Goal: Task Accomplishment & Management: Manage account settings

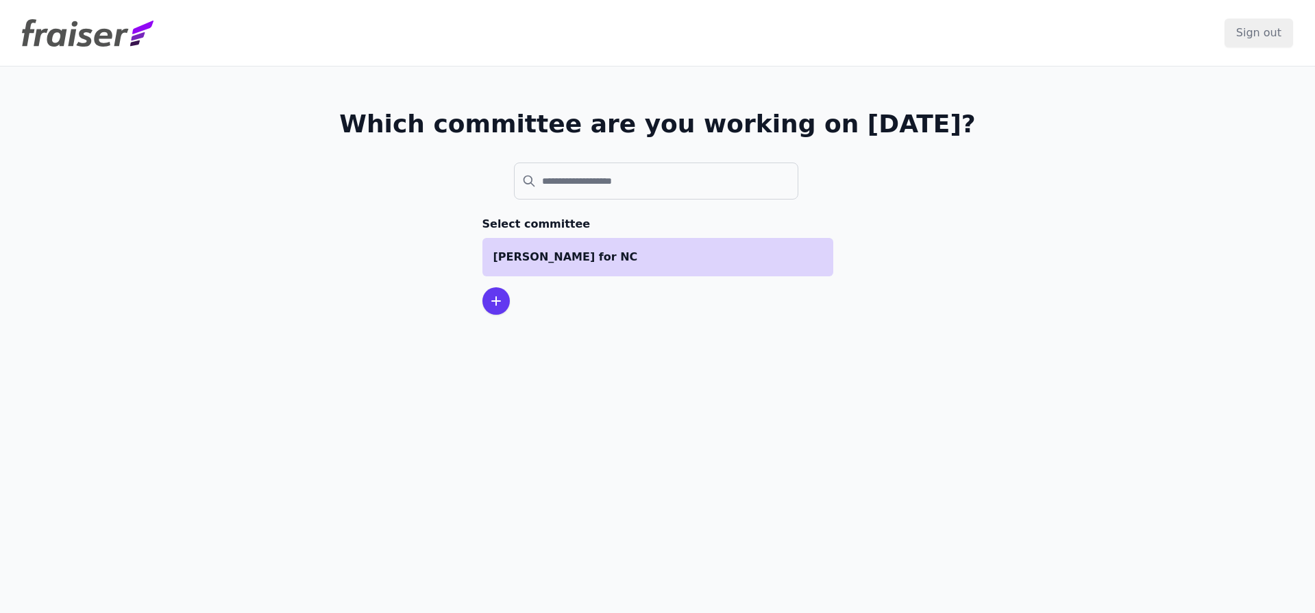
click at [579, 265] on li "[PERSON_NAME] for NC" at bounding box center [658, 257] width 351 height 38
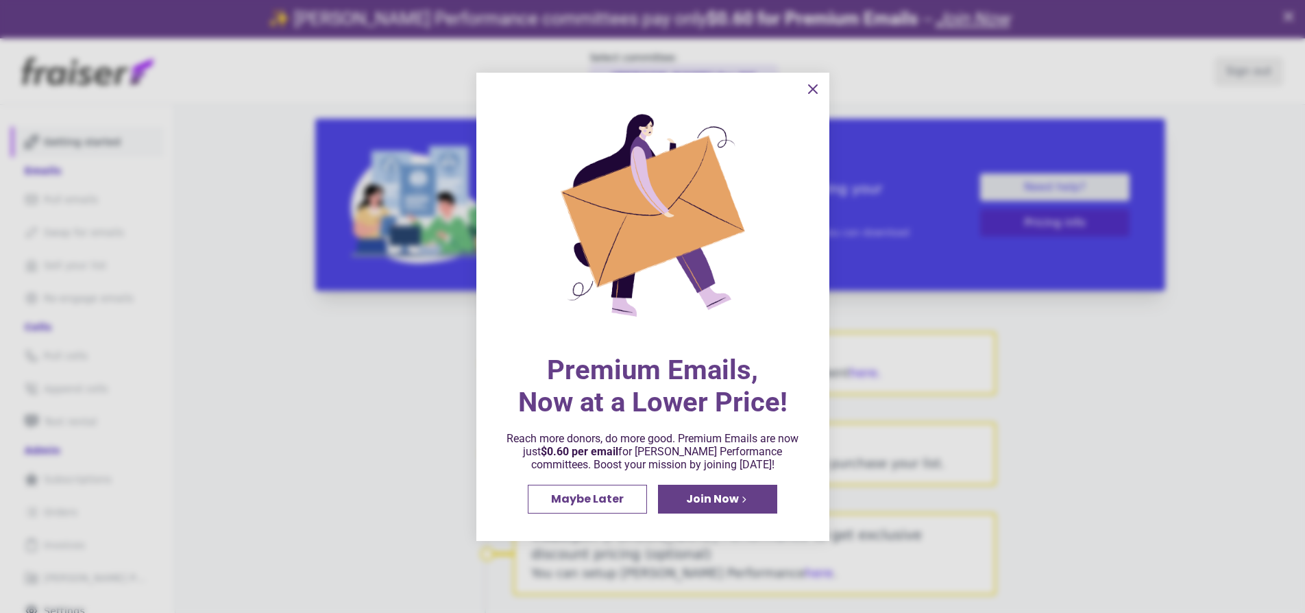
click at [809, 91] on icon "information" at bounding box center [813, 89] width 8 height 8
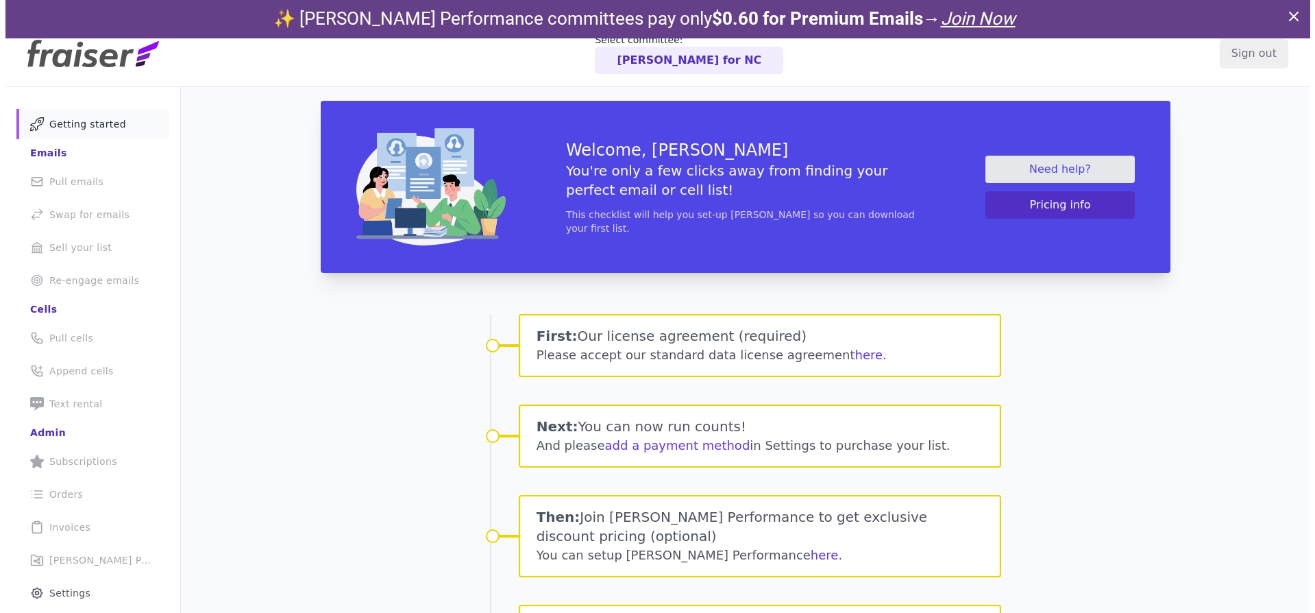
scroll to position [21, 0]
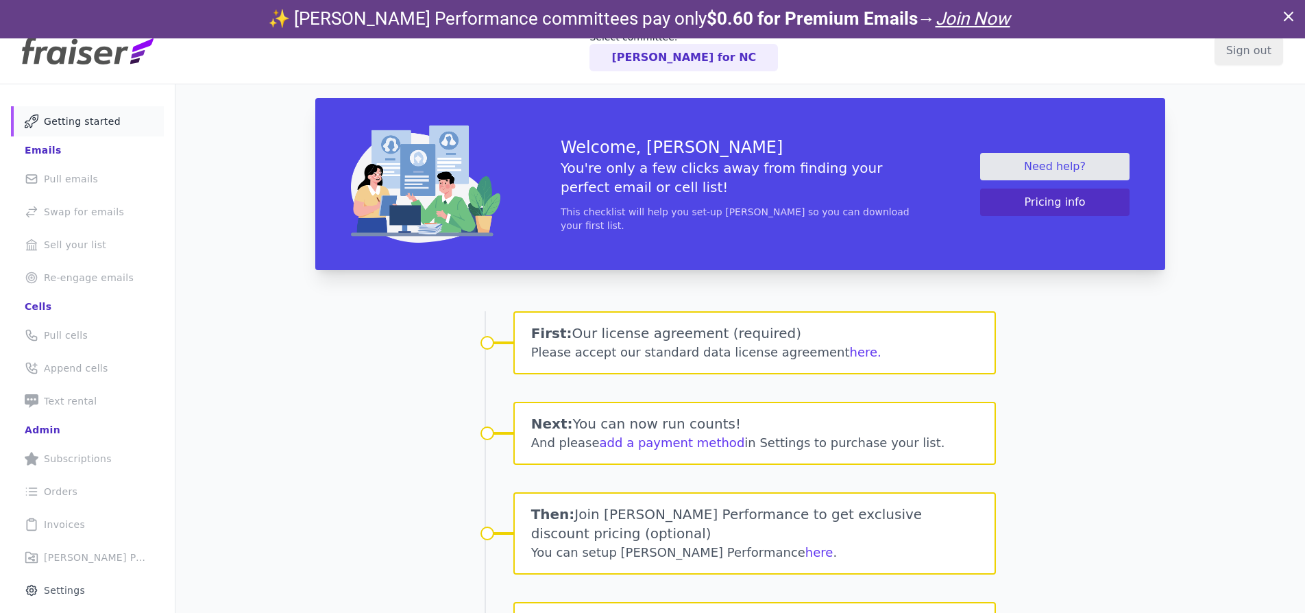
click at [1293, 14] on icon at bounding box center [1289, 16] width 16 height 16
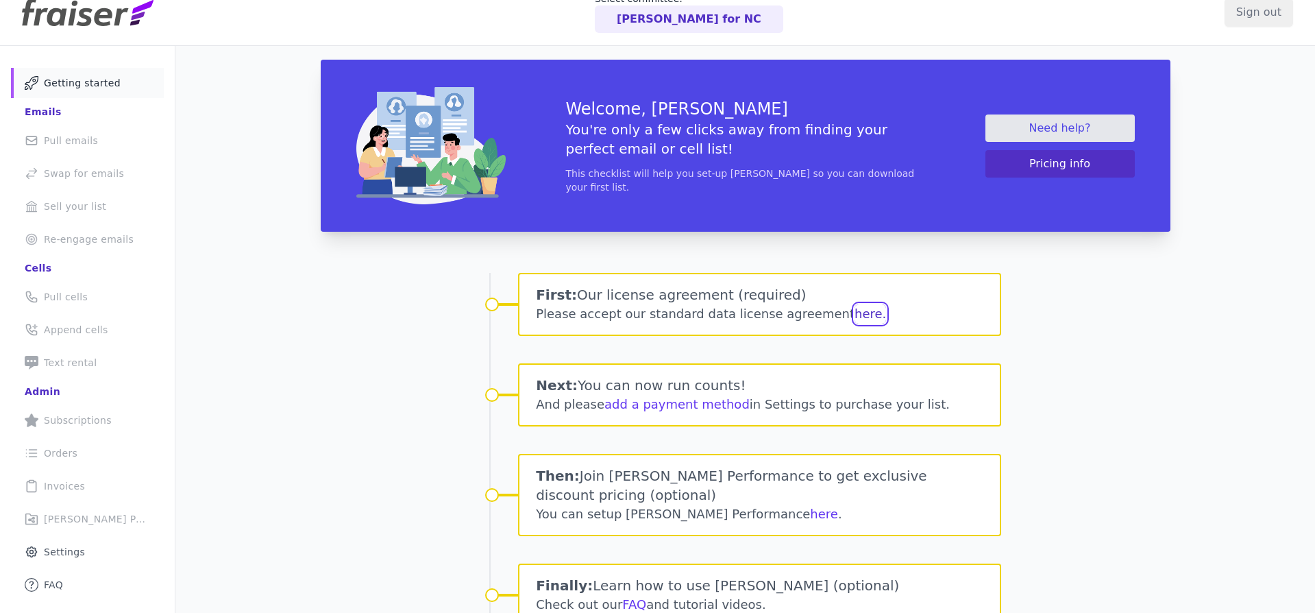
click at [855, 314] on button "here." at bounding box center [871, 313] width 32 height 19
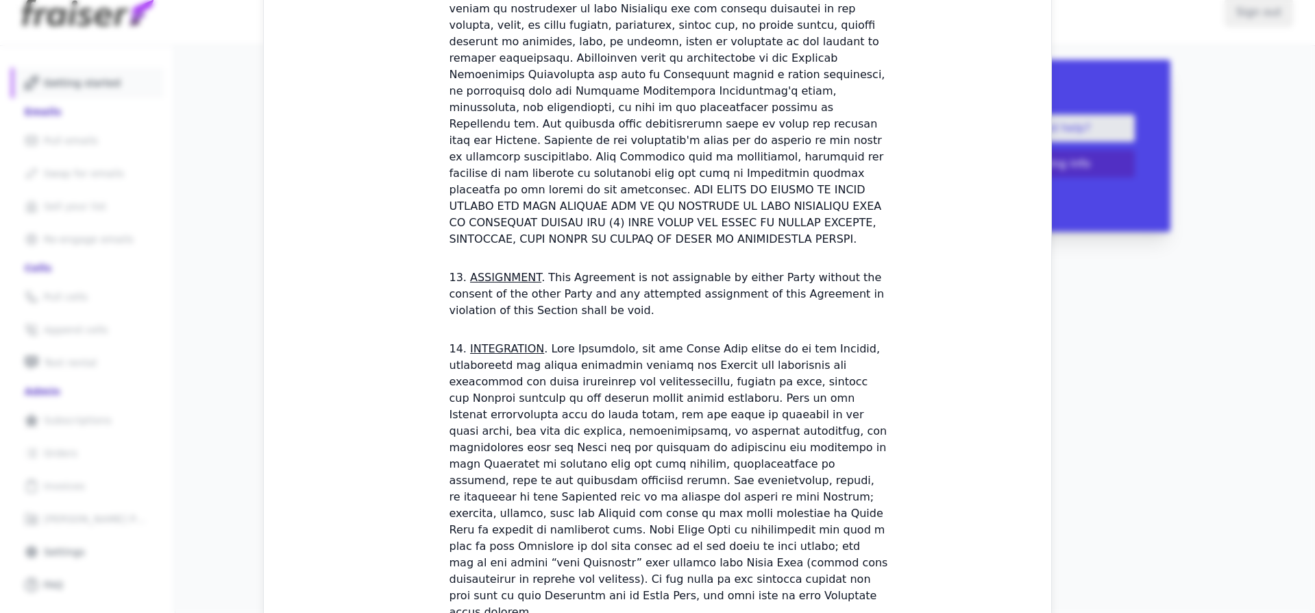
scroll to position [3894, 0]
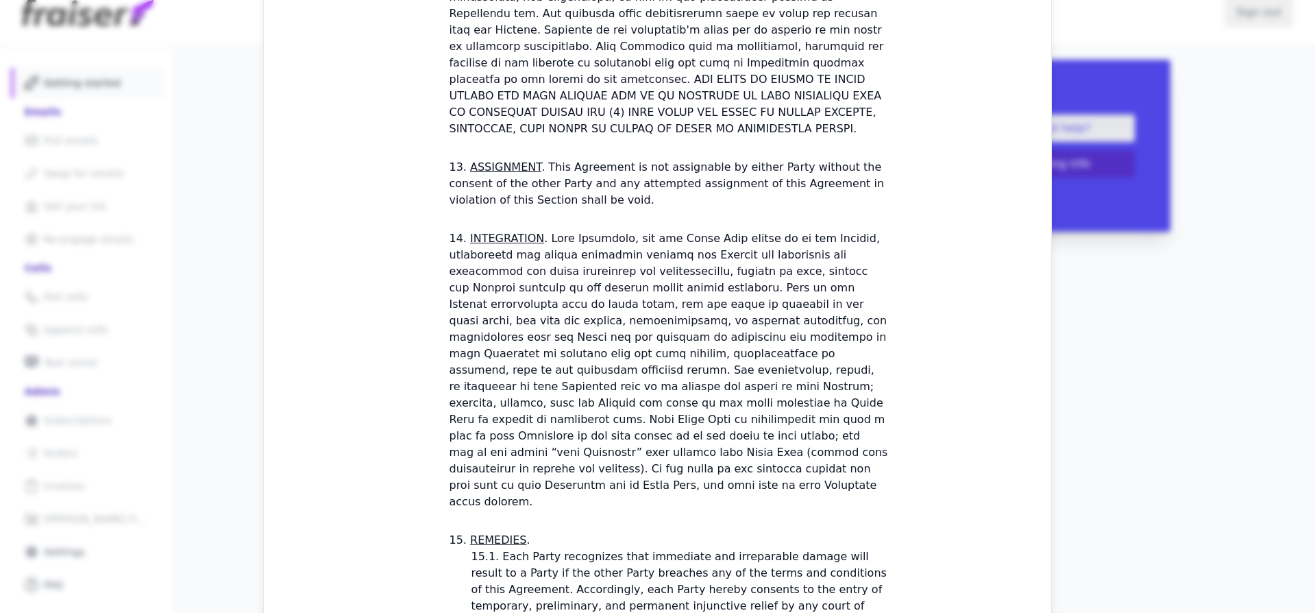
checkbox input "true"
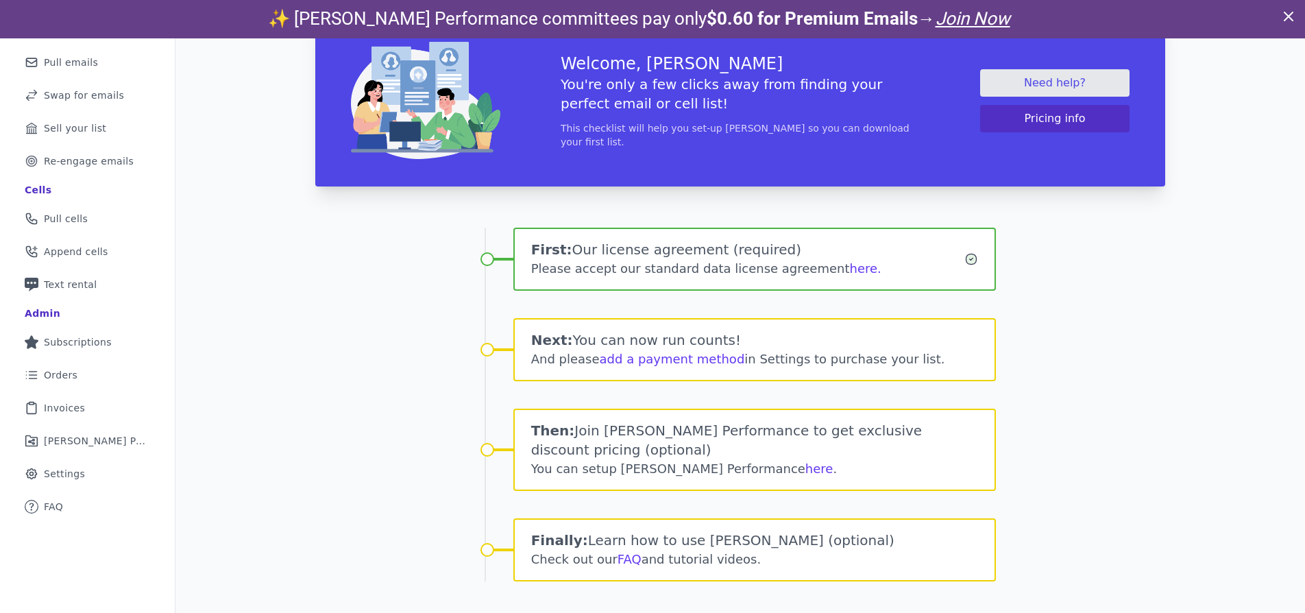
scroll to position [38, 0]
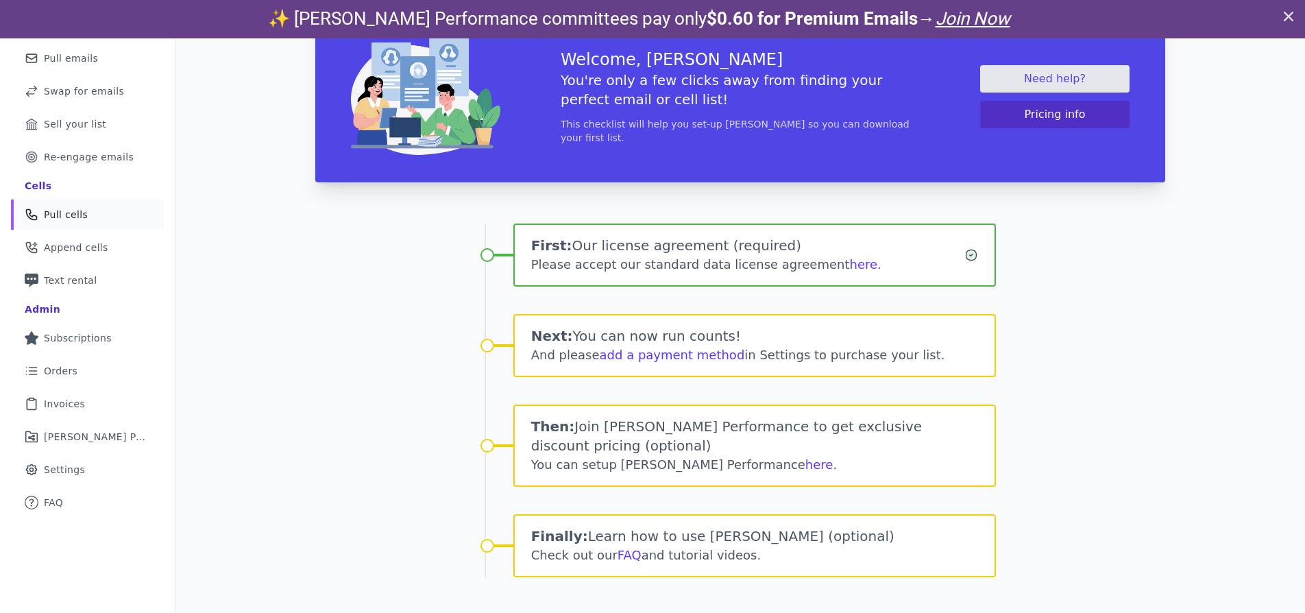
click at [93, 204] on link "Phone Icon Outline of a phone Pull cells" at bounding box center [87, 214] width 153 height 30
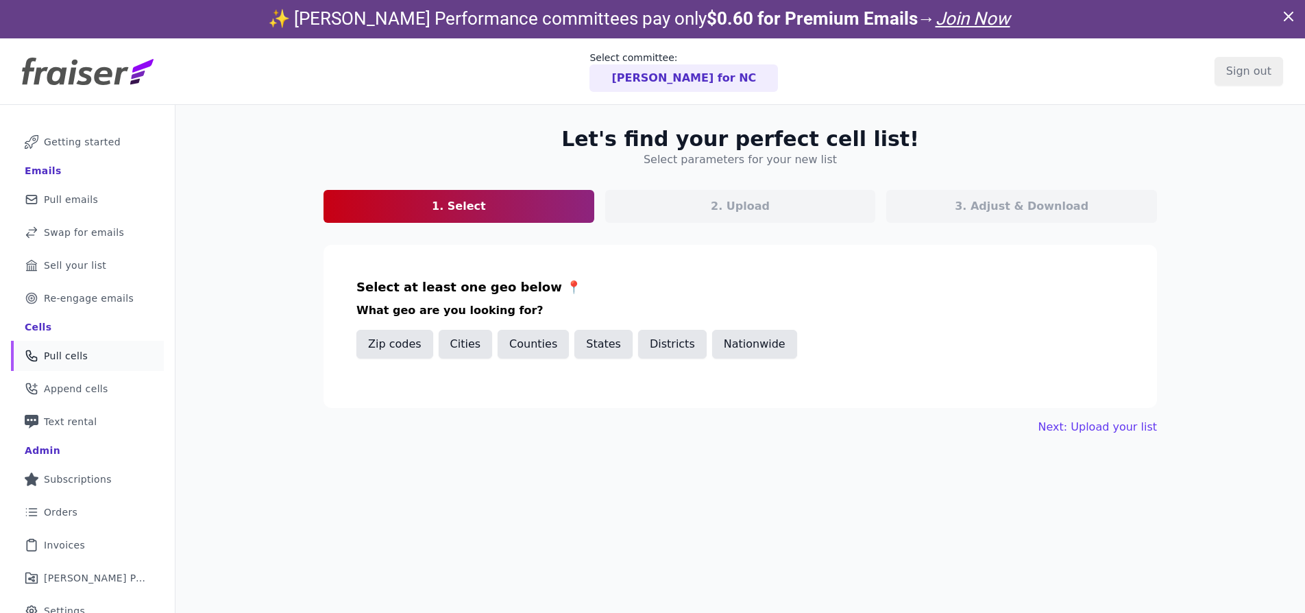
click at [754, 212] on p "2. Upload" at bounding box center [740, 206] width 59 height 16
click at [511, 213] on link "1. Select" at bounding box center [459, 206] width 271 height 33
click at [466, 339] on button "Cities" at bounding box center [466, 344] width 54 height 29
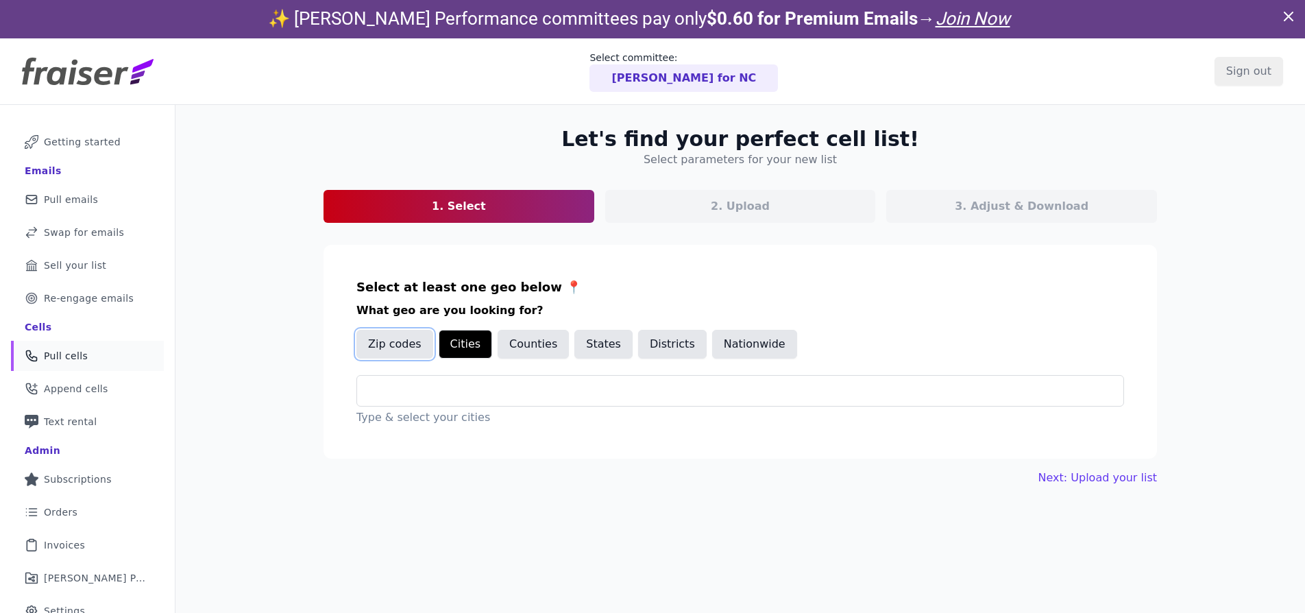
click at [410, 343] on button "Zip codes" at bounding box center [394, 344] width 77 height 29
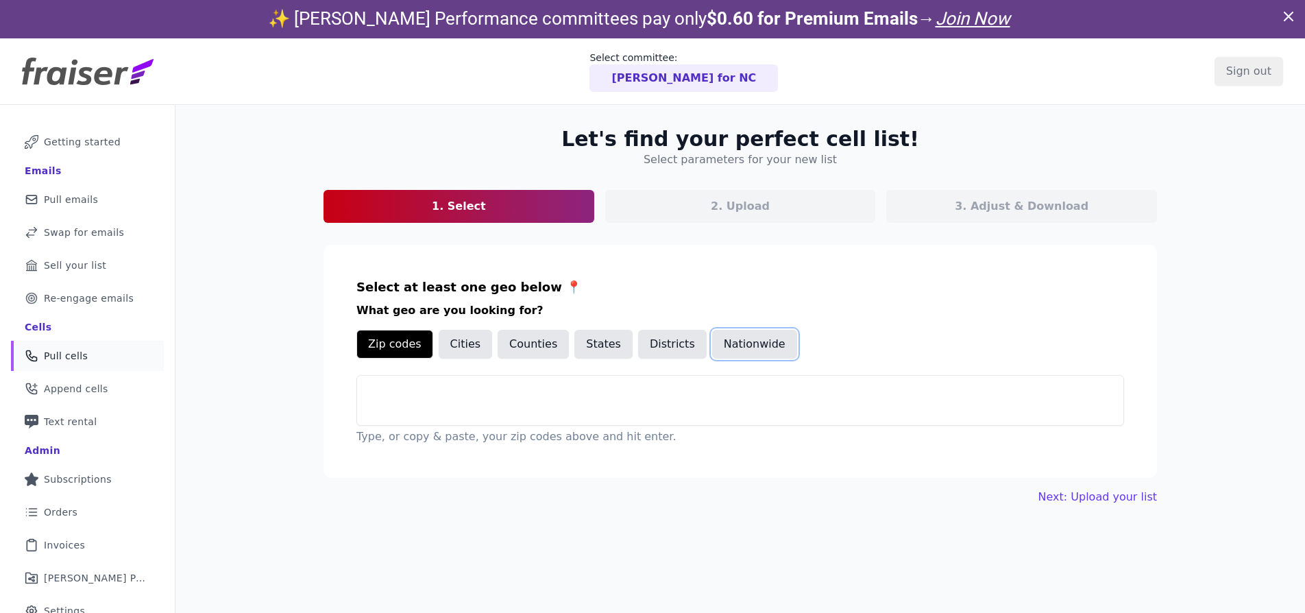
click at [733, 341] on button "Nationwide" at bounding box center [754, 344] width 85 height 29
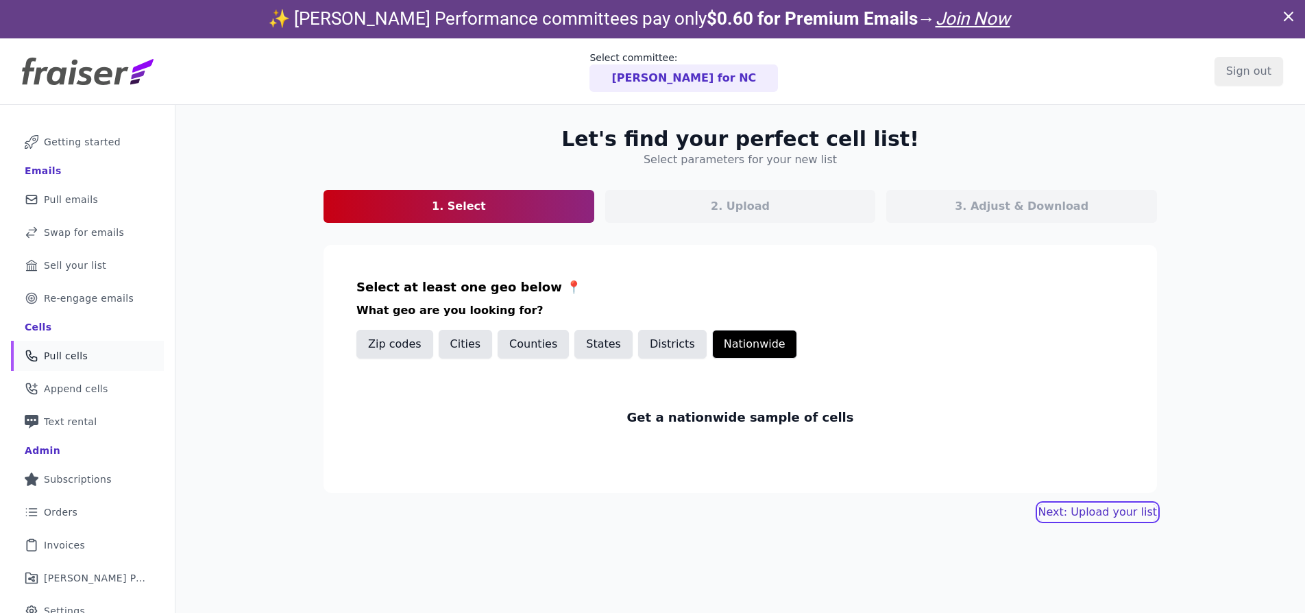
click at [1097, 516] on link "Next: Upload your list" at bounding box center [1098, 512] width 119 height 16
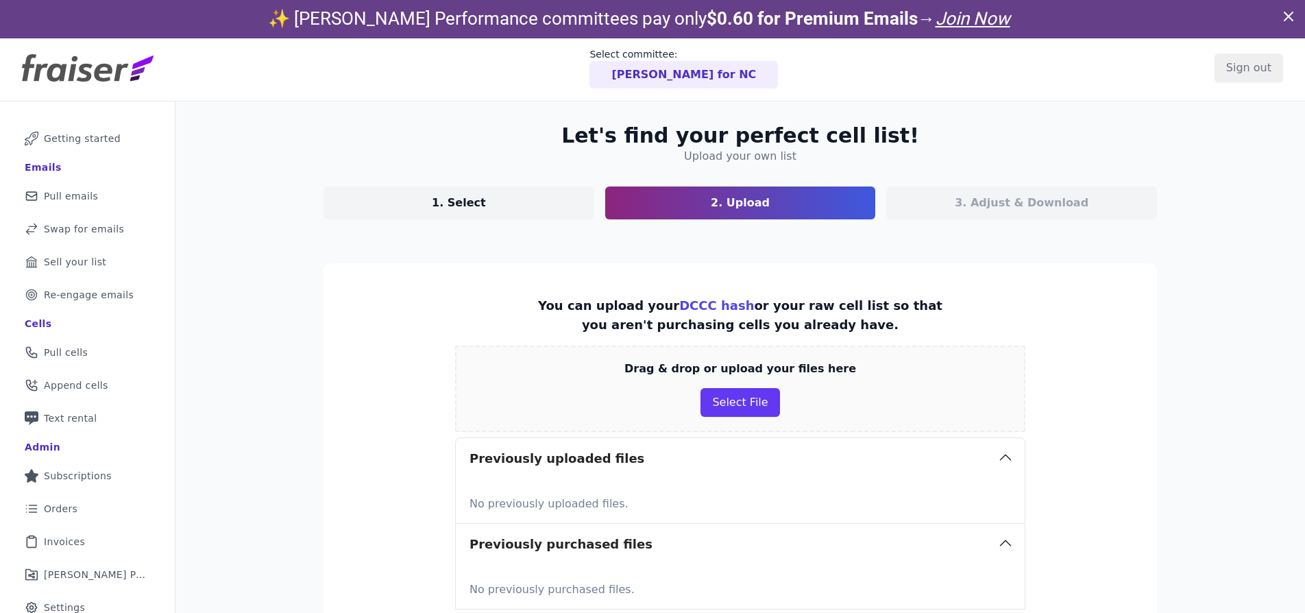
scroll to position [5, 0]
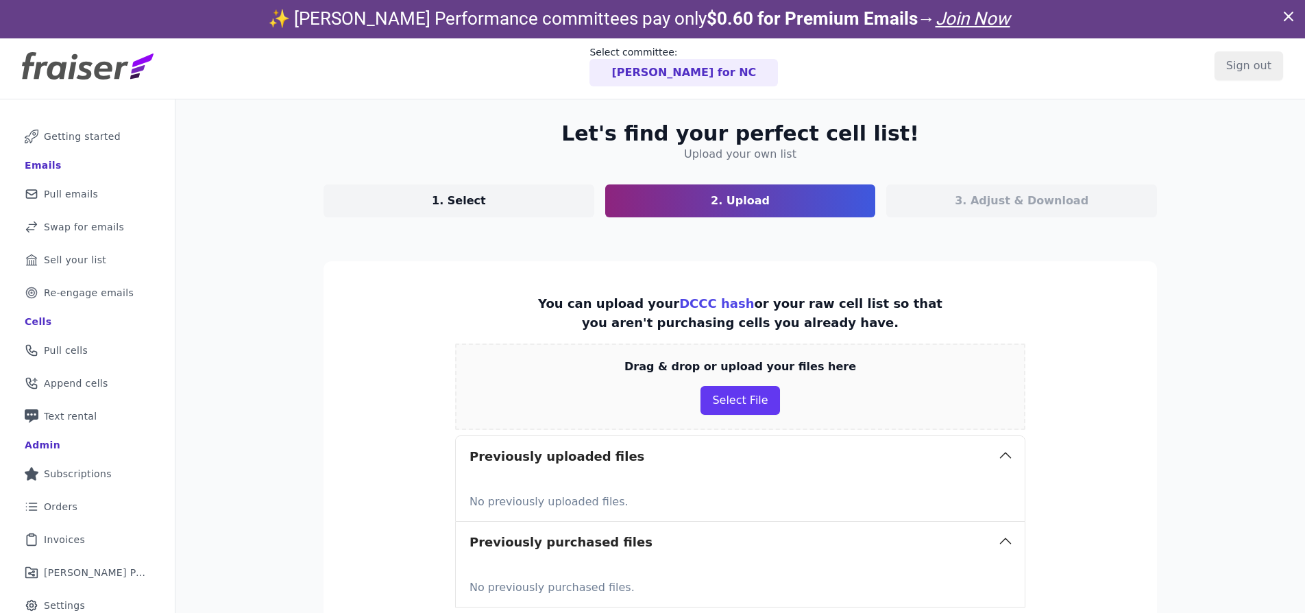
click at [1064, 348] on section "You can upload your DCCC hash or your raw cell list so that you aren't purchasi…" at bounding box center [741, 450] width 834 height 379
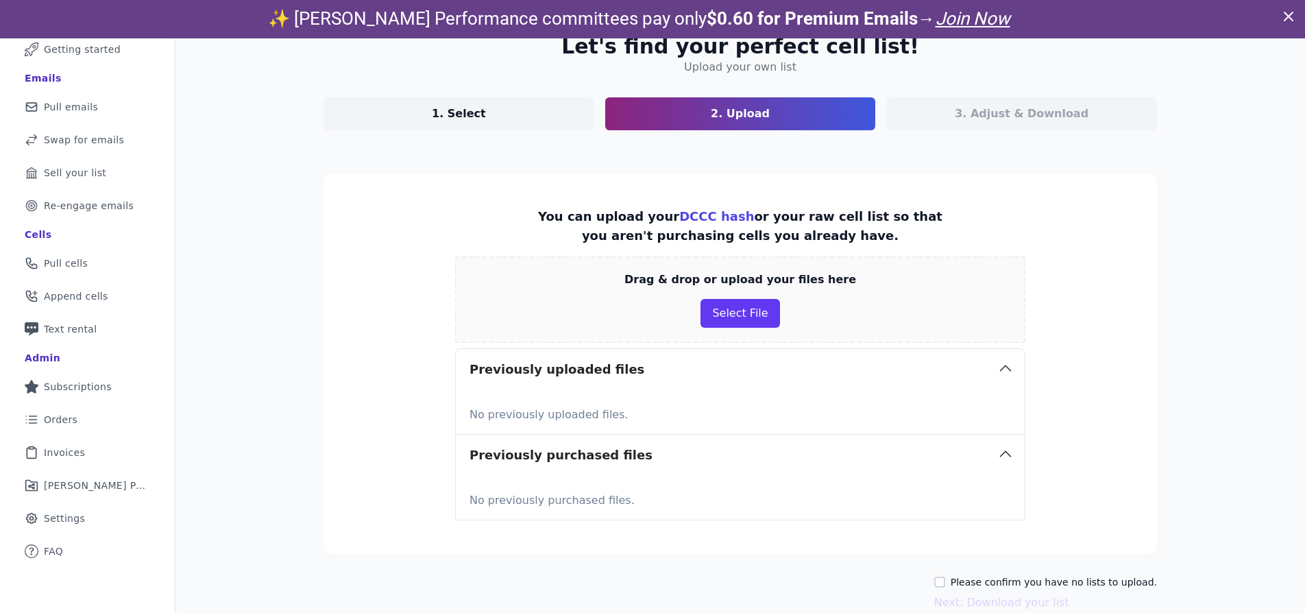
scroll to position [93, 0]
click at [522, 111] on link "1. Select" at bounding box center [459, 113] width 271 height 33
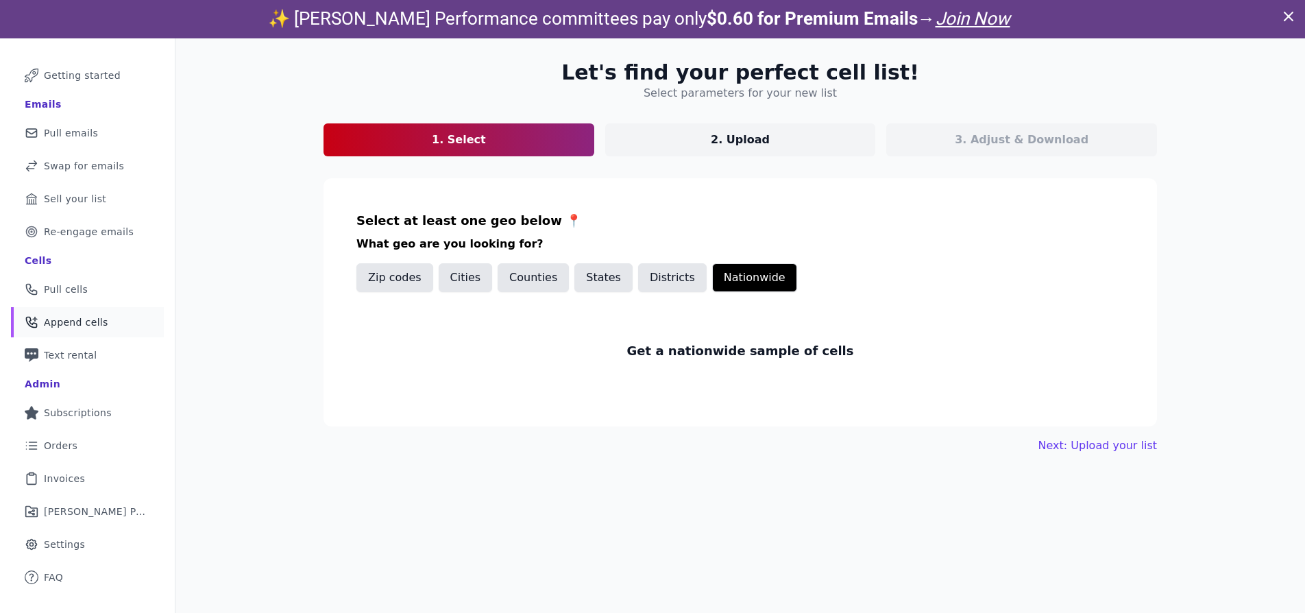
click at [117, 332] on link "Phone Icon with a plus sign Outline of a phone with a plus sign Append cells" at bounding box center [87, 322] width 153 height 30
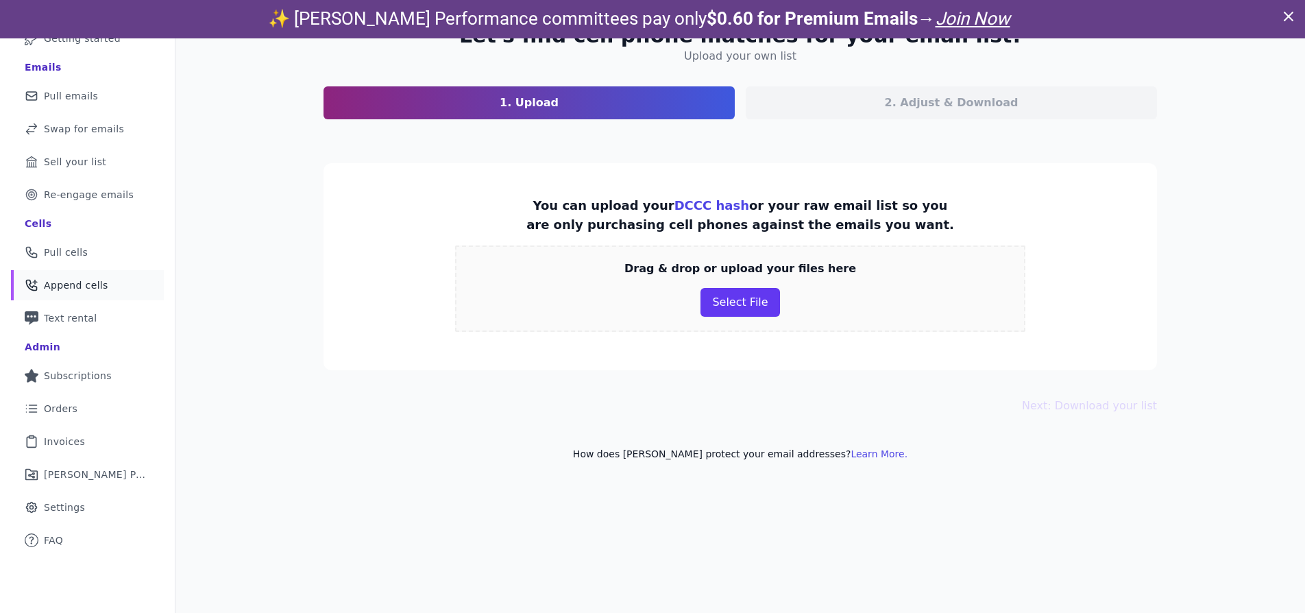
scroll to position [38, 0]
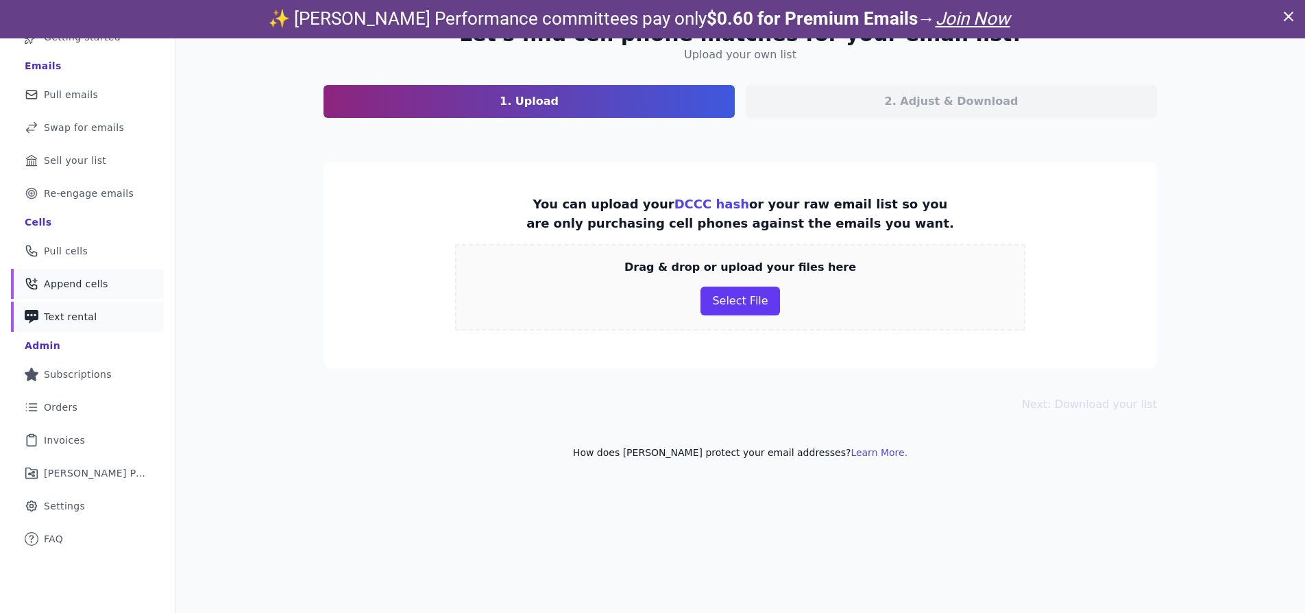
click at [93, 315] on link "Phone Icon with a plus sign Outline of a phone with a plus sign Text rental" at bounding box center [87, 317] width 153 height 30
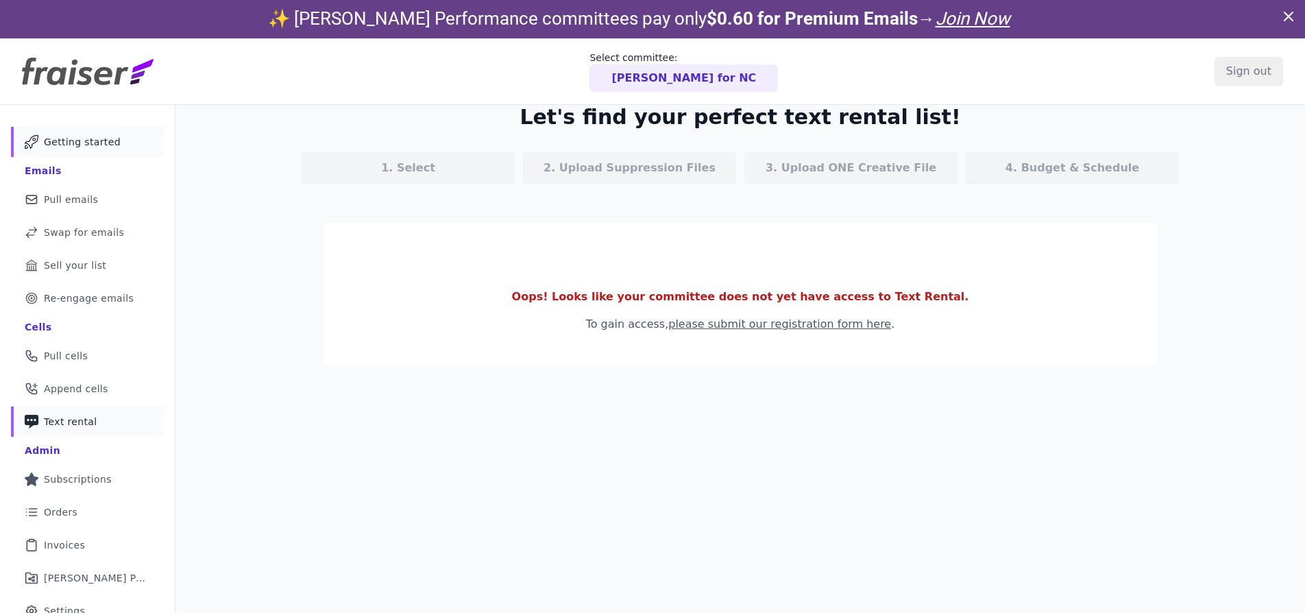
click at [134, 144] on link "Mail Icon Outline of a mail envelope Getting started" at bounding box center [87, 142] width 153 height 30
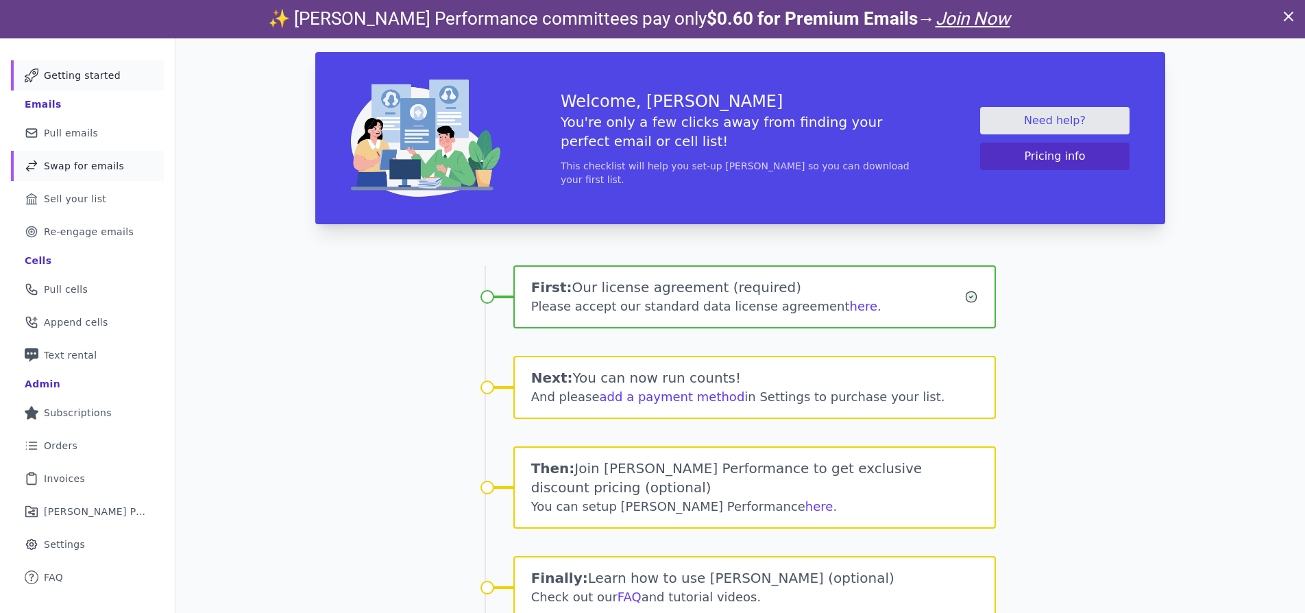
scroll to position [70, 0]
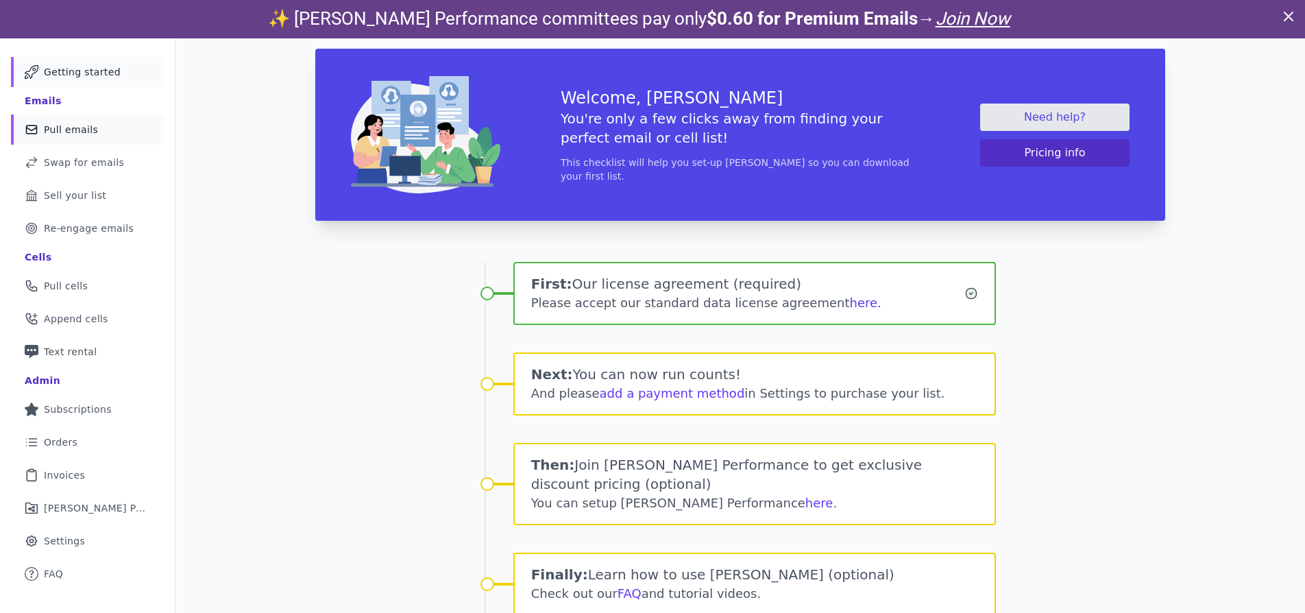
click at [88, 136] on span "Pull emails" at bounding box center [71, 130] width 54 height 14
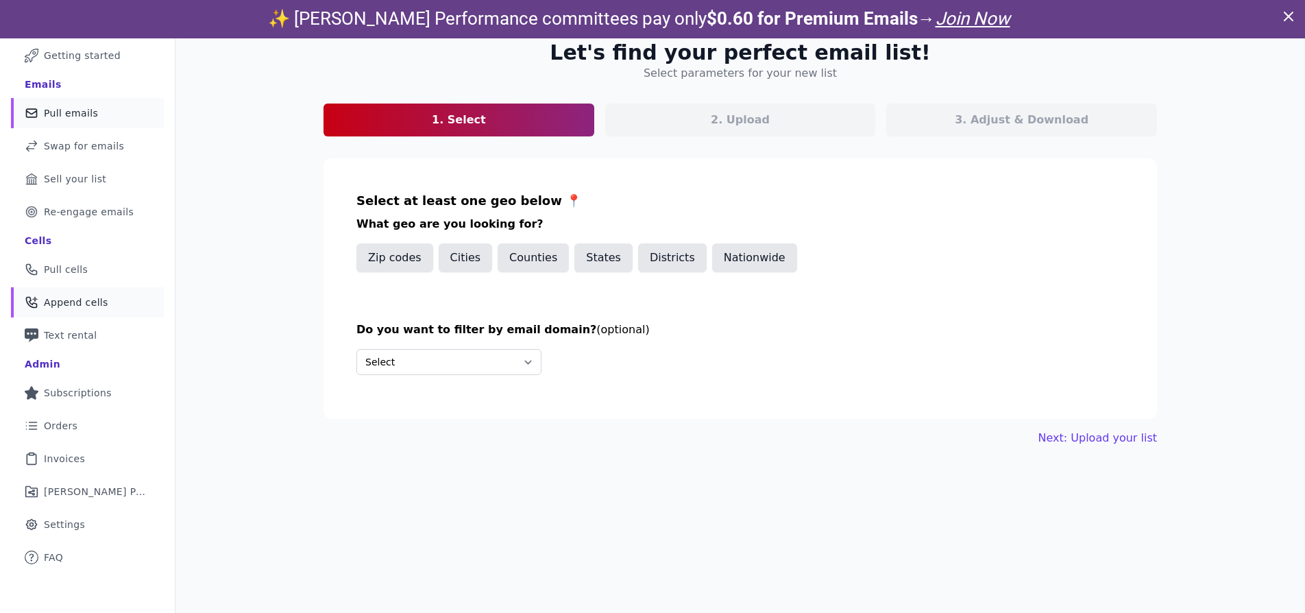
scroll to position [38, 0]
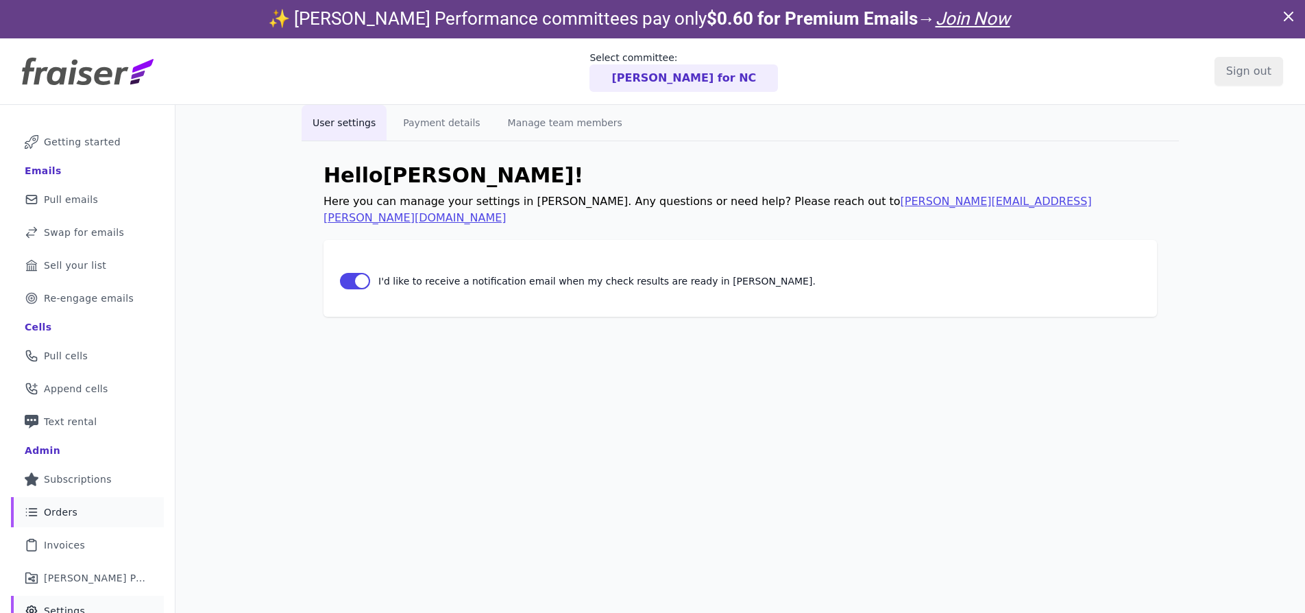
scroll to position [3, 0]
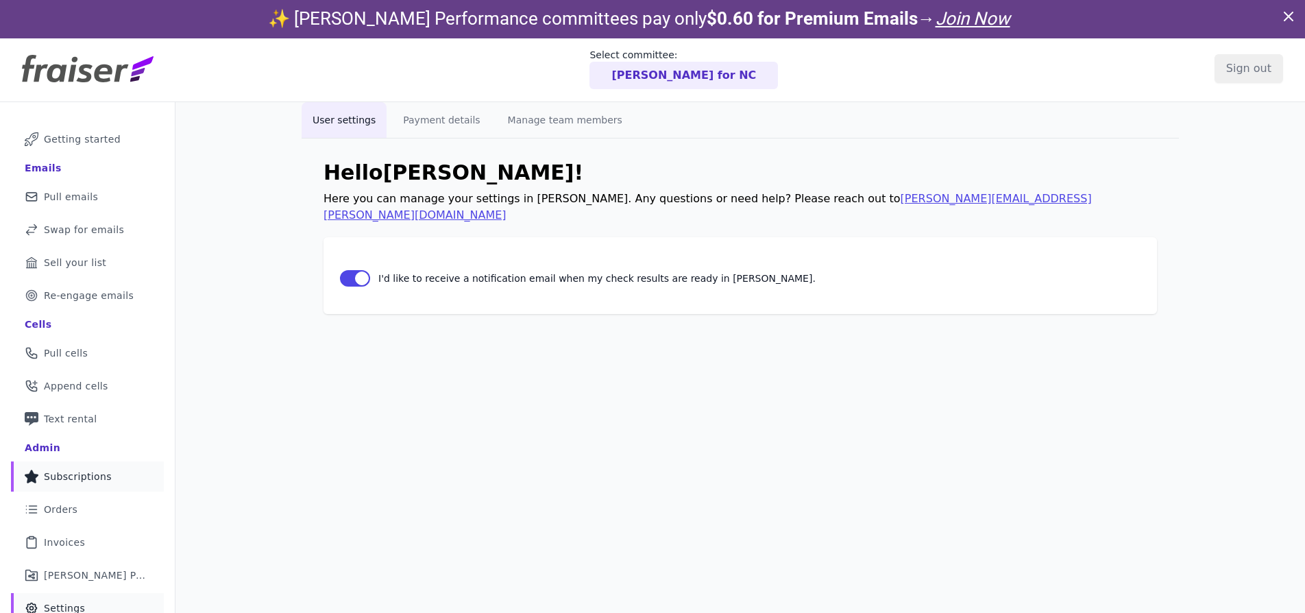
click at [110, 486] on link "Star Icon Full Star Subscriptions" at bounding box center [87, 476] width 153 height 30
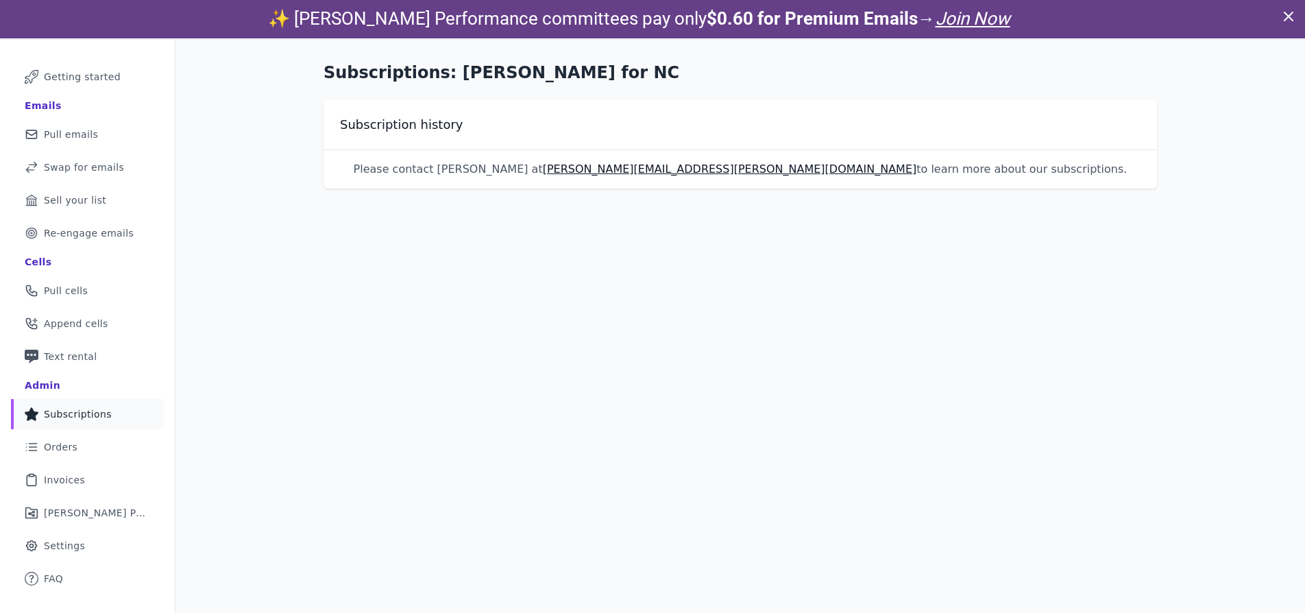
scroll to position [66, 0]
click at [119, 471] on link "Clipboard Icon Outline of a clipboard Invoices" at bounding box center [87, 478] width 153 height 30
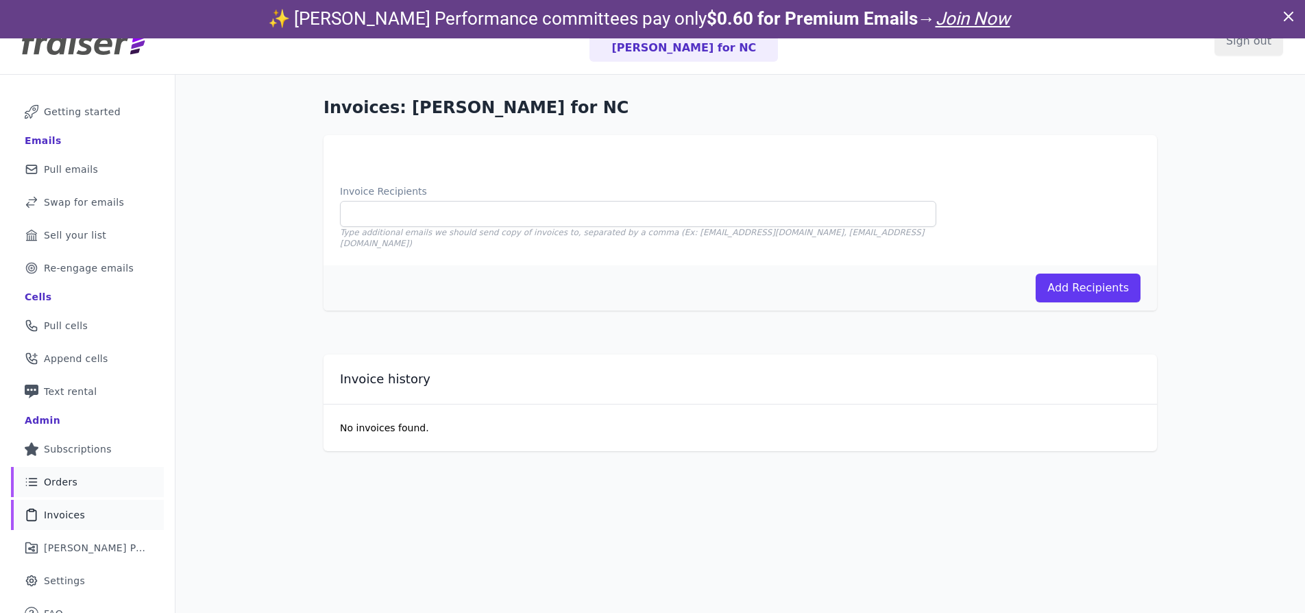
scroll to position [66, 0]
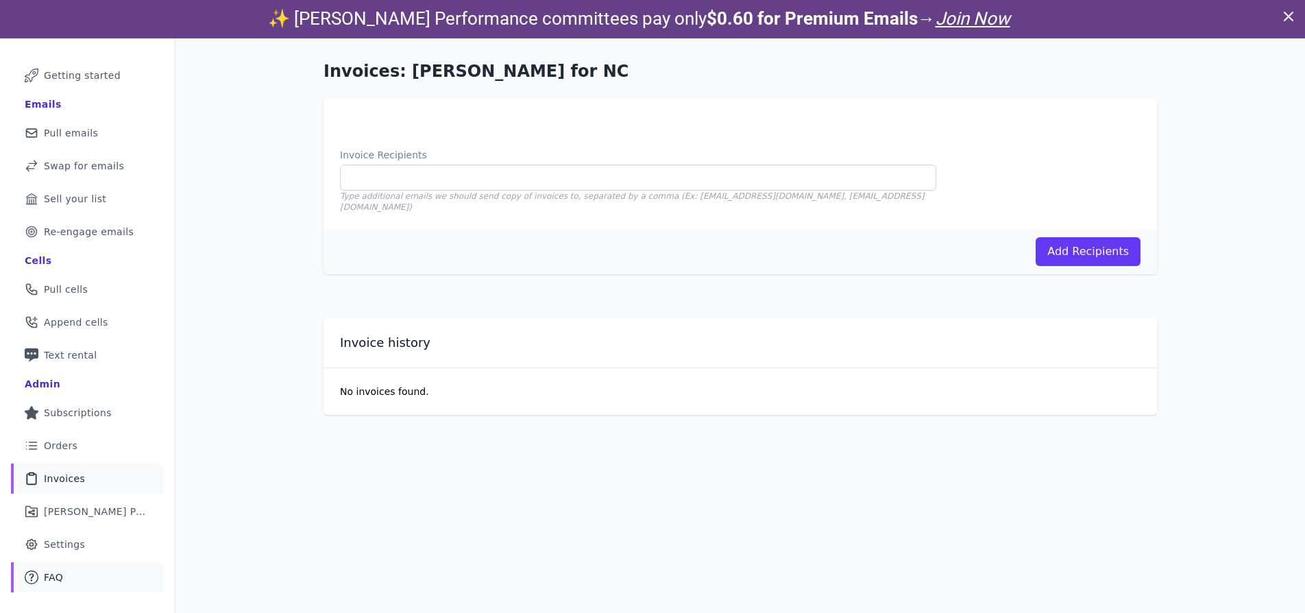
click at [116, 564] on link "Mail Icon Outline of a question FAQ" at bounding box center [87, 577] width 153 height 30
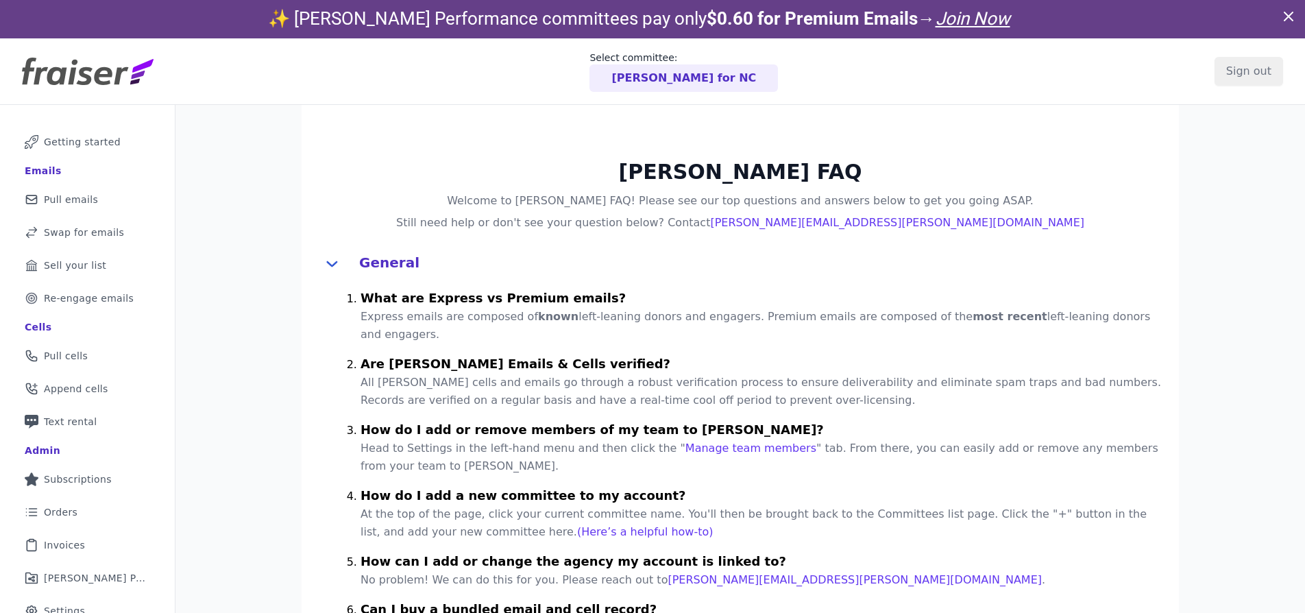
click at [607, 314] on p "Express emails are composed of known left-leaning donors and engagers. Premium …" at bounding box center [762, 326] width 802 height 36
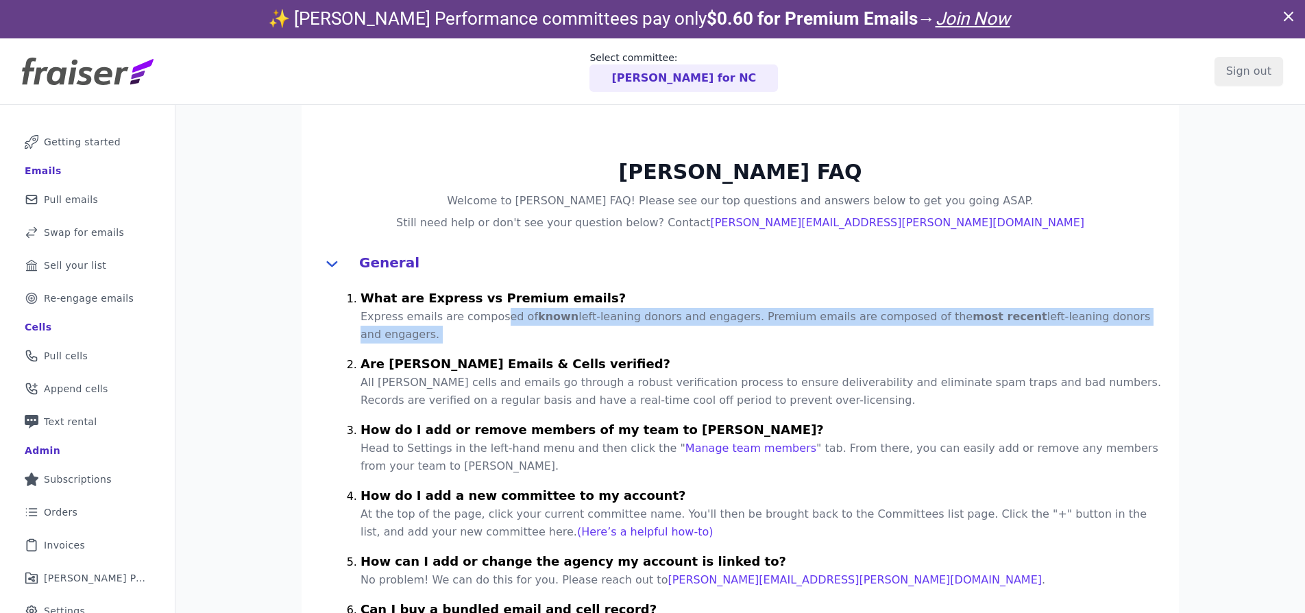
click at [607, 314] on p "Express emails are composed of known left-leaning donors and engagers. Premium …" at bounding box center [762, 326] width 802 height 36
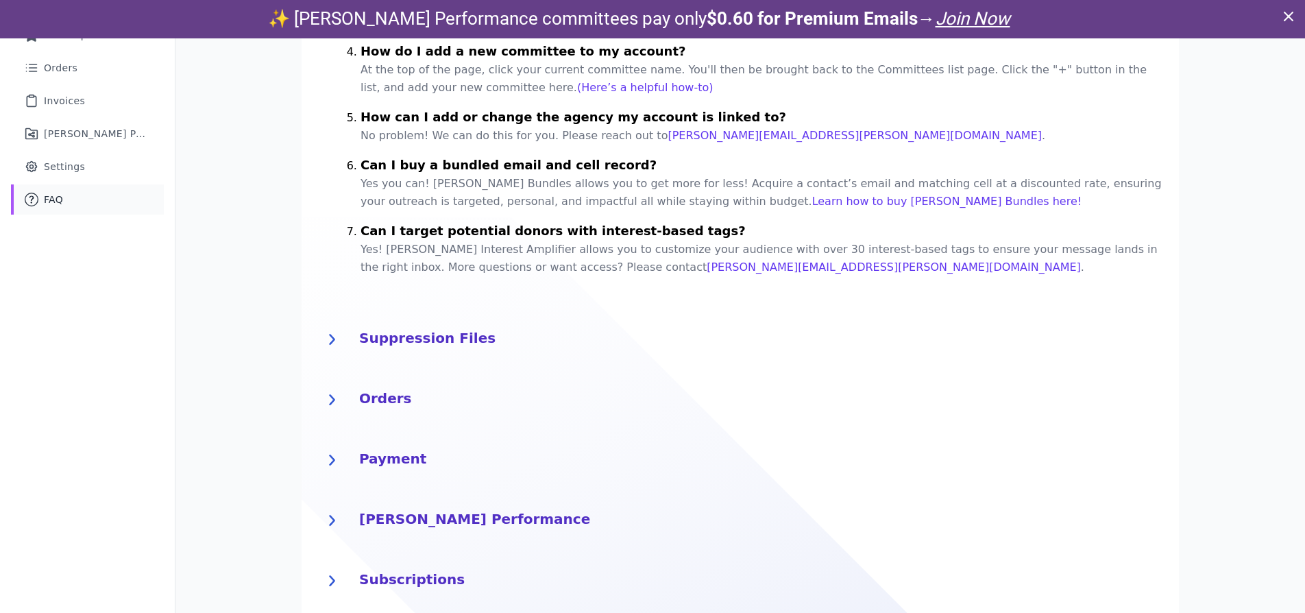
scroll to position [446, 0]
click at [372, 445] on h4 "Payment" at bounding box center [760, 456] width 803 height 22
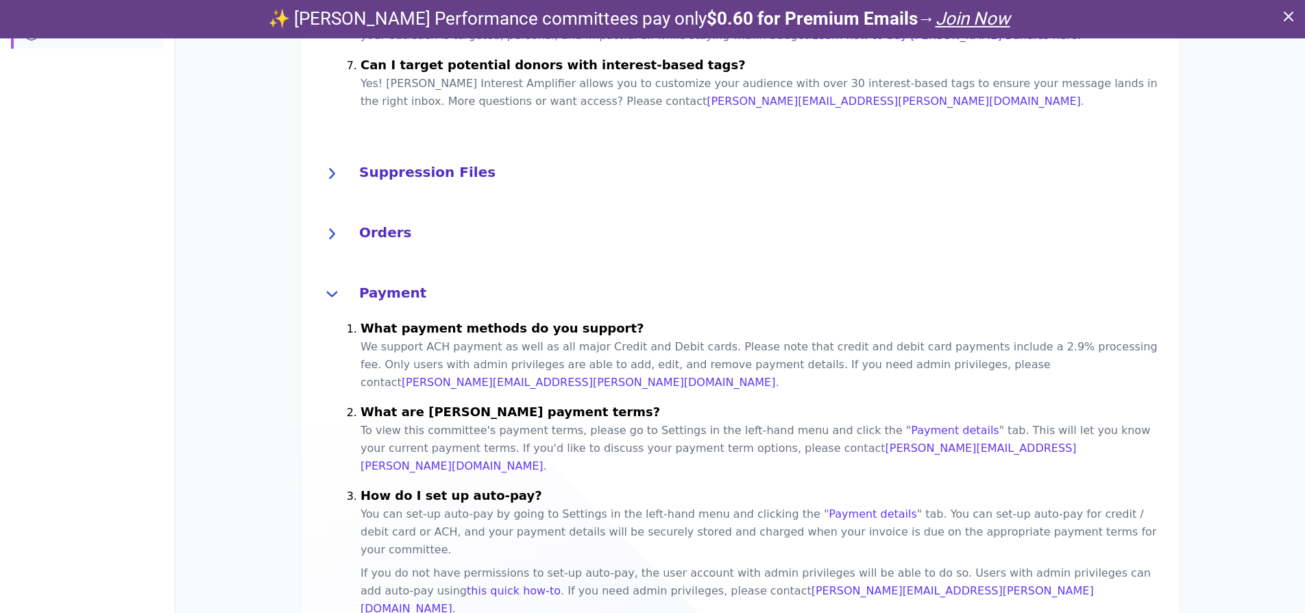
scroll to position [620, 0]
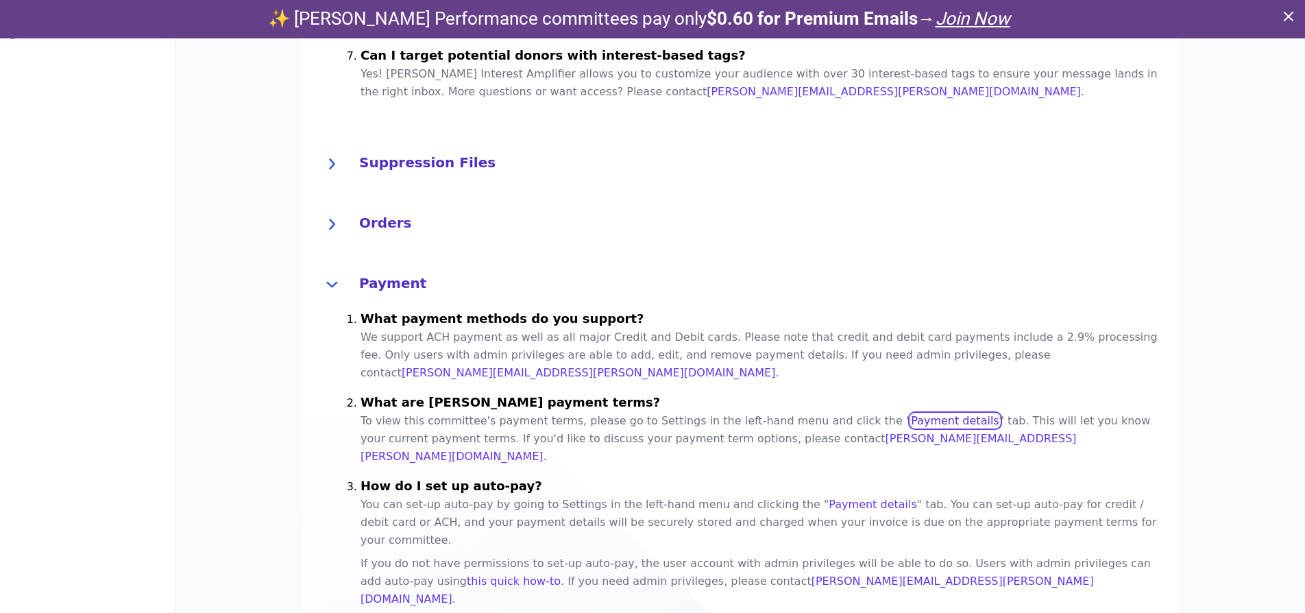
click at [911, 414] on link "Payment details" at bounding box center [955, 420] width 88 height 13
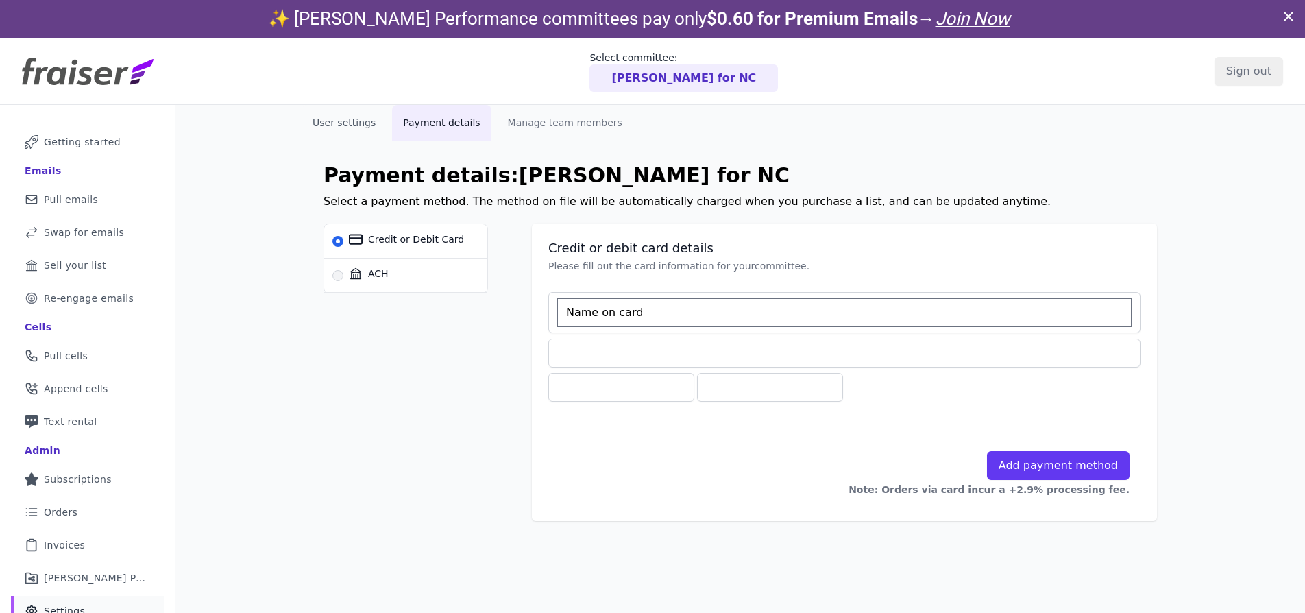
click at [336, 109] on button "User settings" at bounding box center [344, 123] width 85 height 36
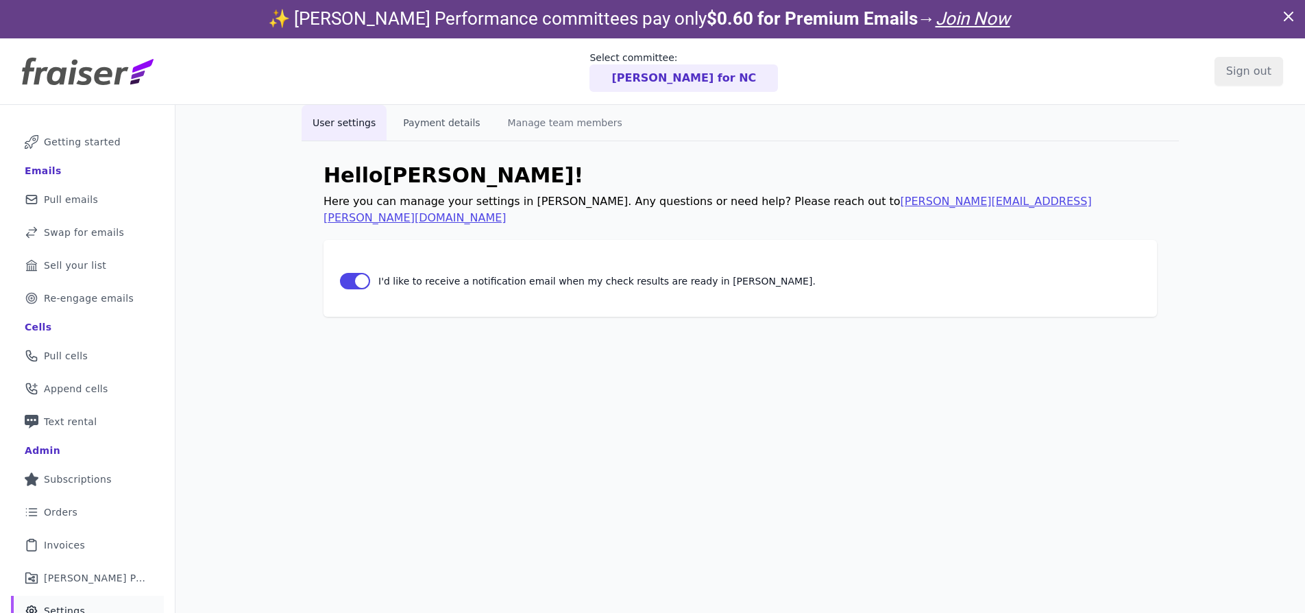
click at [404, 117] on button "Payment details" at bounding box center [441, 123] width 99 height 36
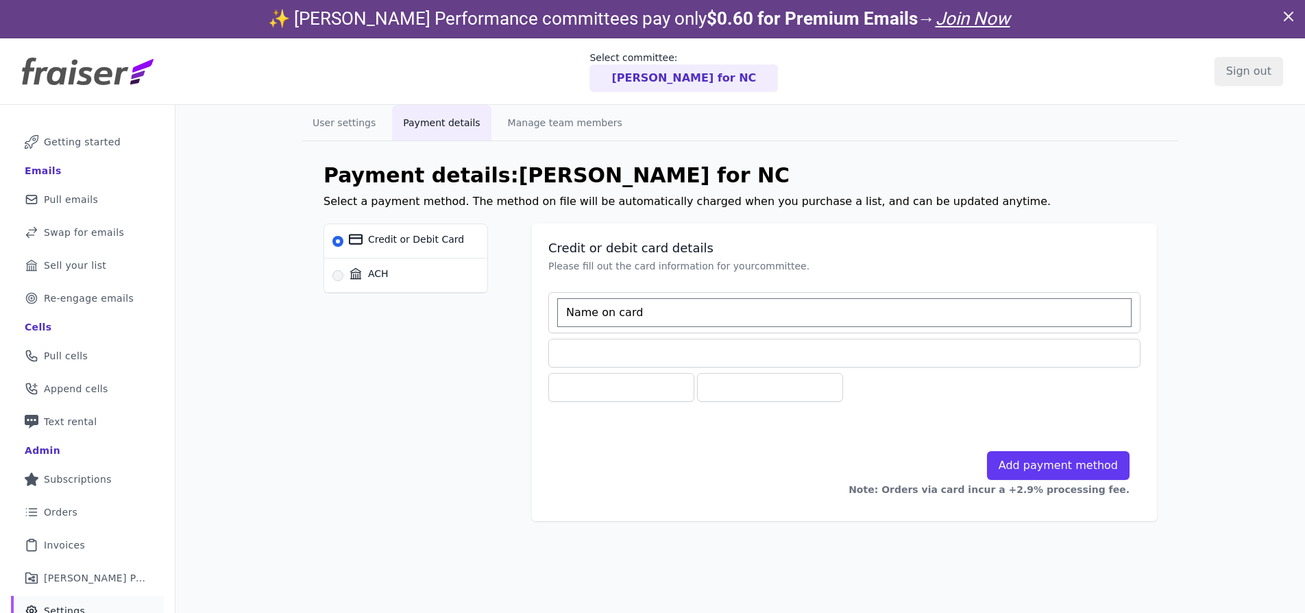
click at [1100, 146] on div "Payment details: [PERSON_NAME] for NC Select a payment method. The method on fi…" at bounding box center [740, 342] width 877 height 402
click at [906, 318] on input at bounding box center [844, 312] width 574 height 29
click at [448, 367] on div "Credit or Debit Card ACH" at bounding box center [428, 365] width 208 height 284
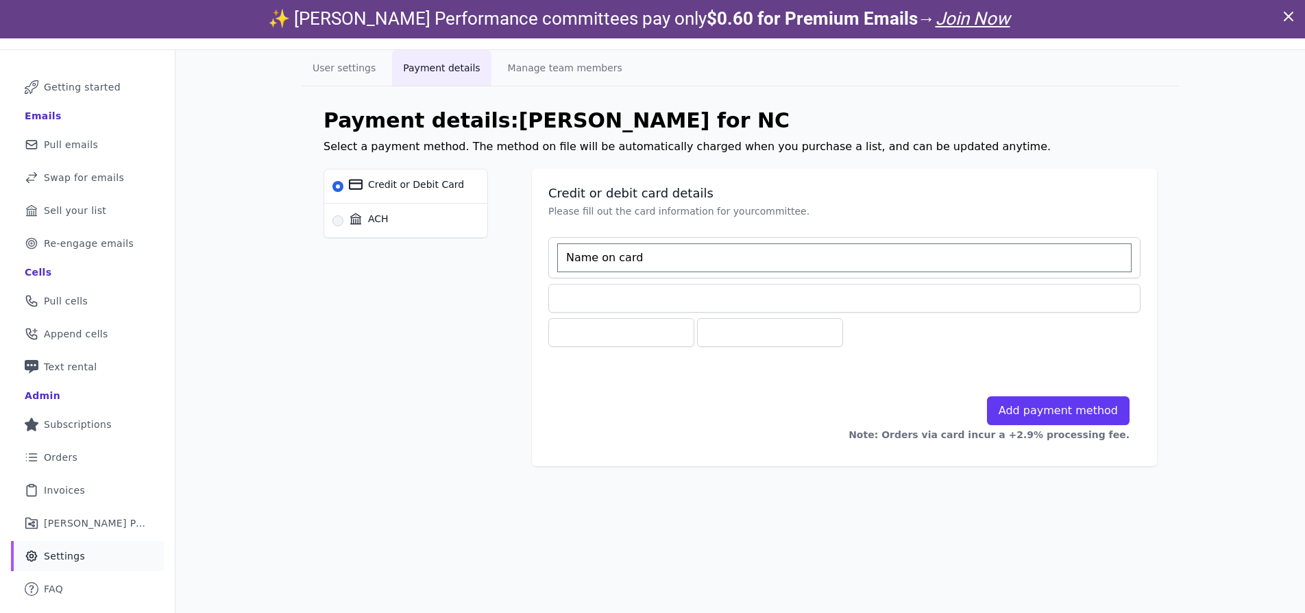
scroll to position [66, 0]
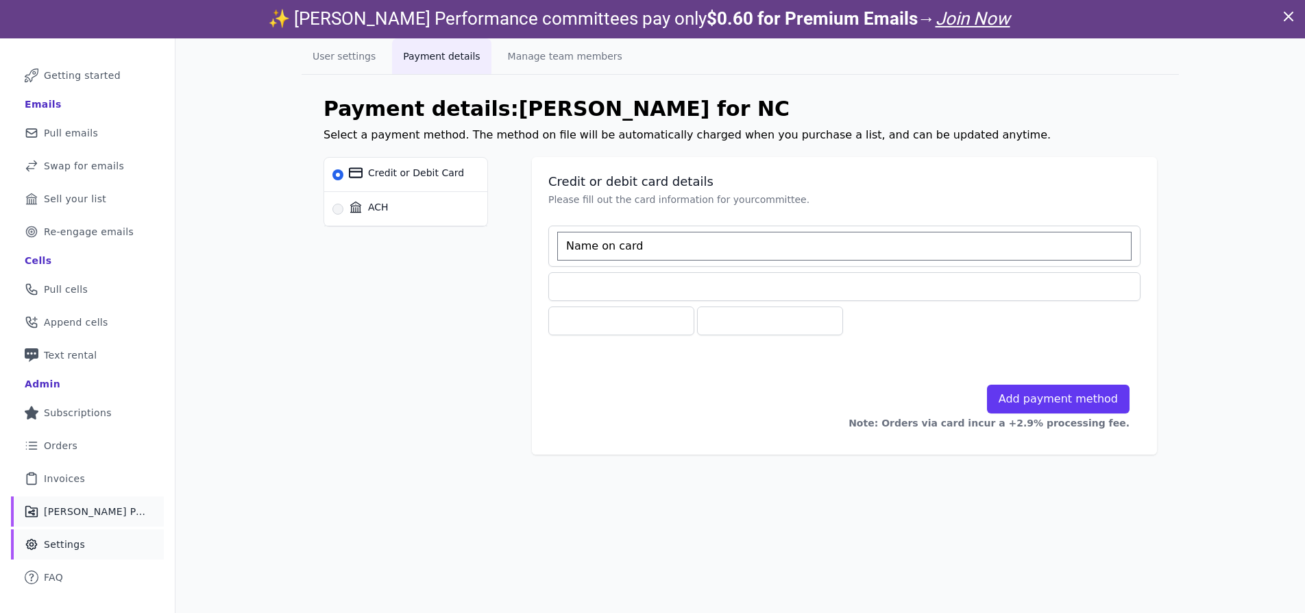
click at [114, 502] on link "Share Icon Outline of a share [PERSON_NAME] Performance" at bounding box center [87, 511] width 153 height 30
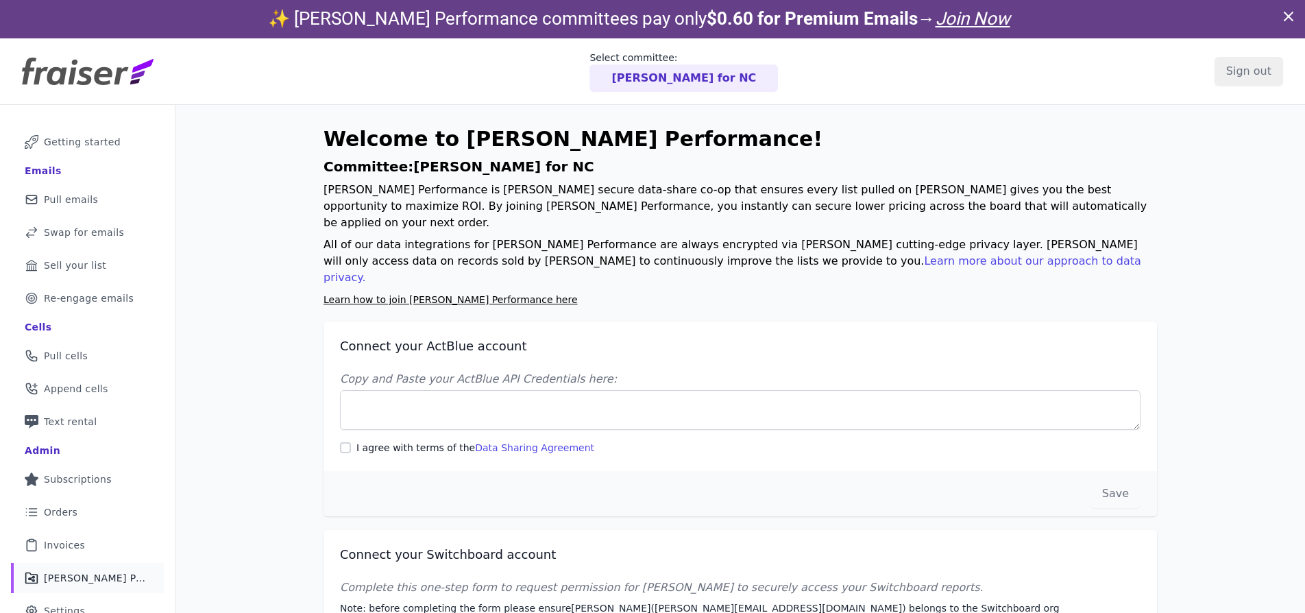
click at [650, 82] on p "[PERSON_NAME] for NC" at bounding box center [683, 78] width 145 height 16
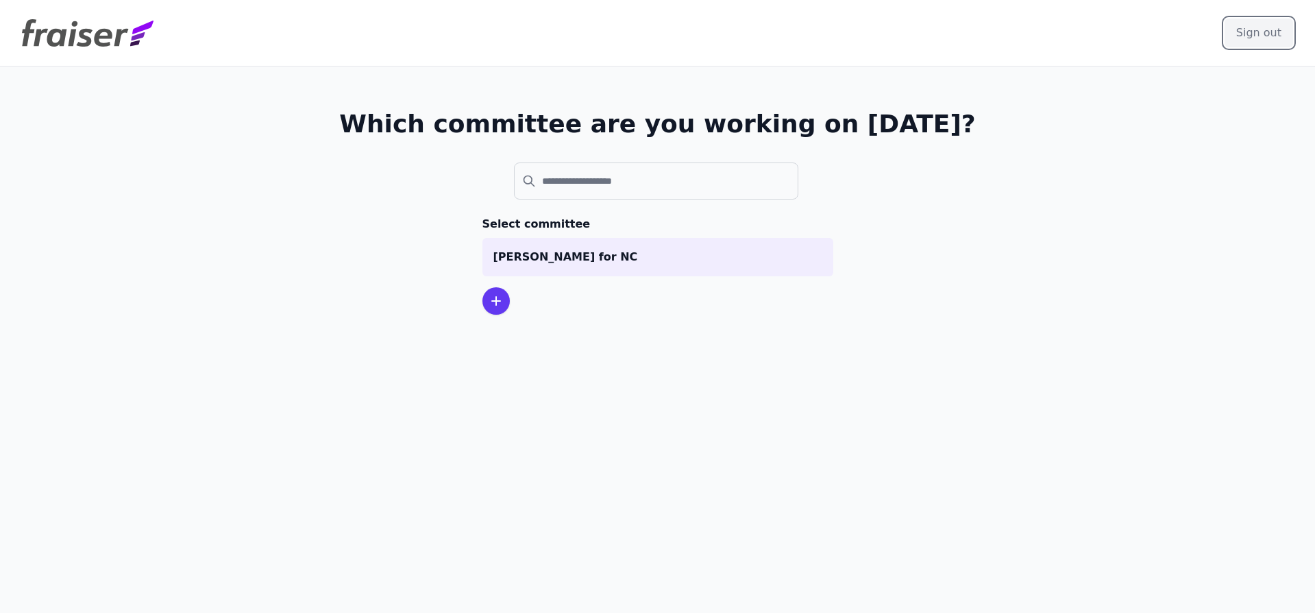
click at [1236, 35] on input "Sign out" at bounding box center [1259, 33] width 69 height 29
